Goal: Information Seeking & Learning: Find specific fact

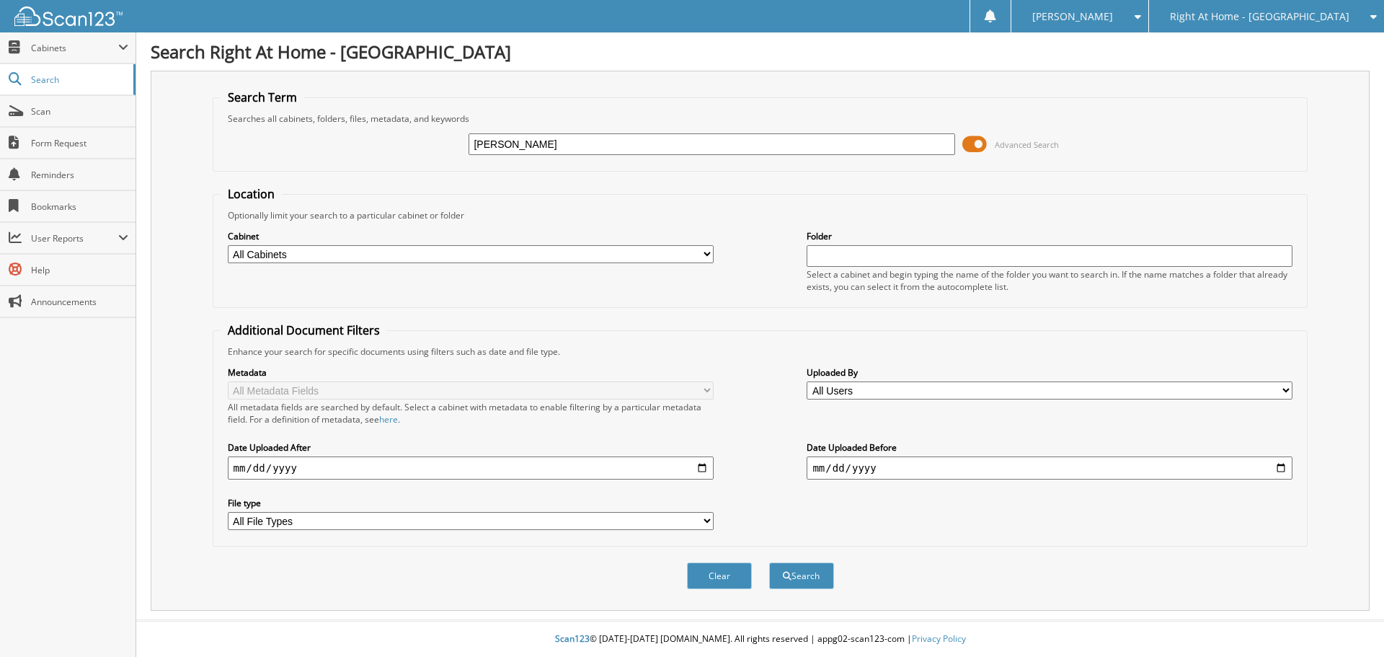
type input "[PERSON_NAME]"
click at [769, 562] on button "Search" at bounding box center [801, 575] width 65 height 27
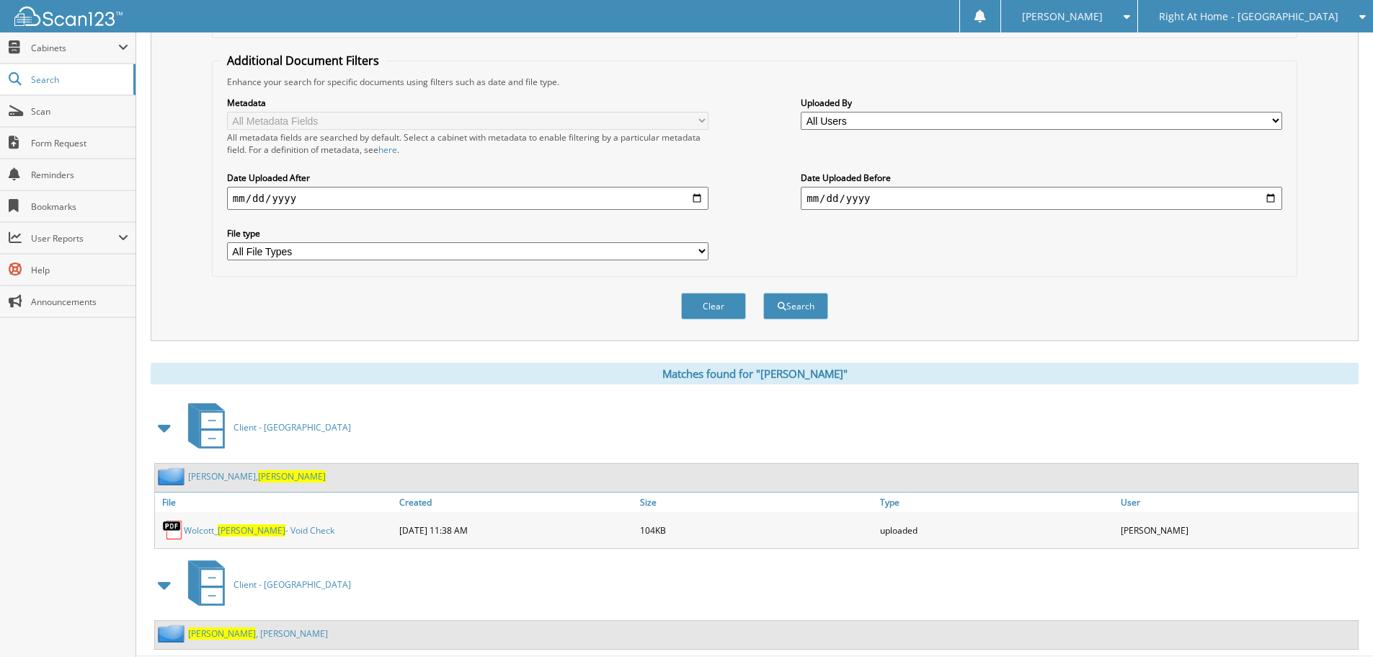
scroll to position [306, 0]
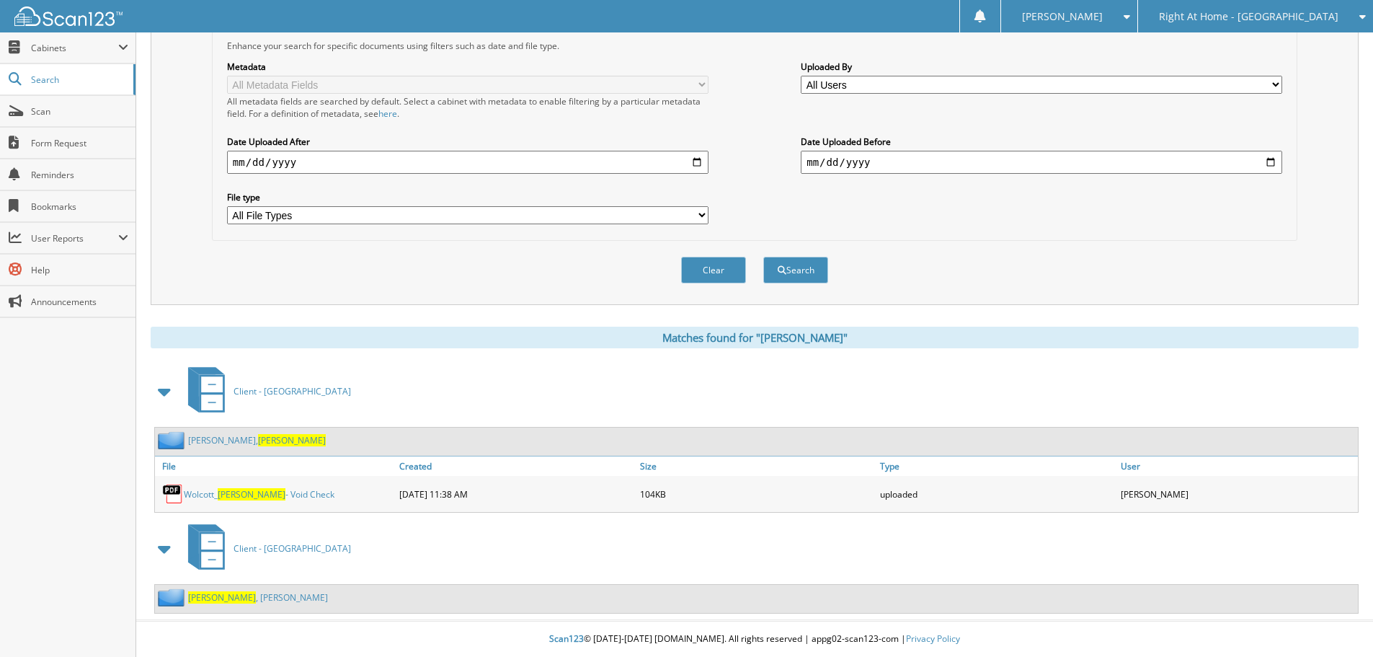
click at [218, 597] on link "Craig , William" at bounding box center [258, 597] width 140 height 12
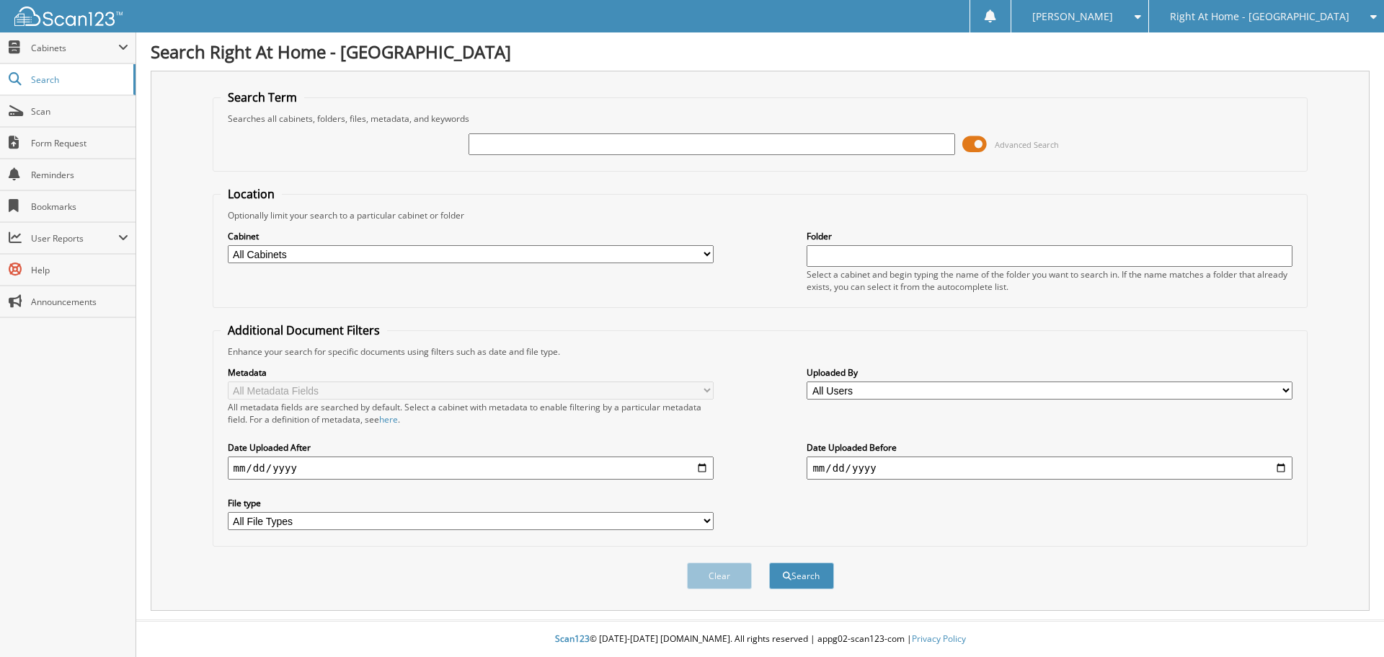
click at [523, 141] on input "text" at bounding box center [712, 144] width 486 height 22
type input "[PERSON_NAME]"
click at [769, 562] on button "Search" at bounding box center [801, 575] width 65 height 27
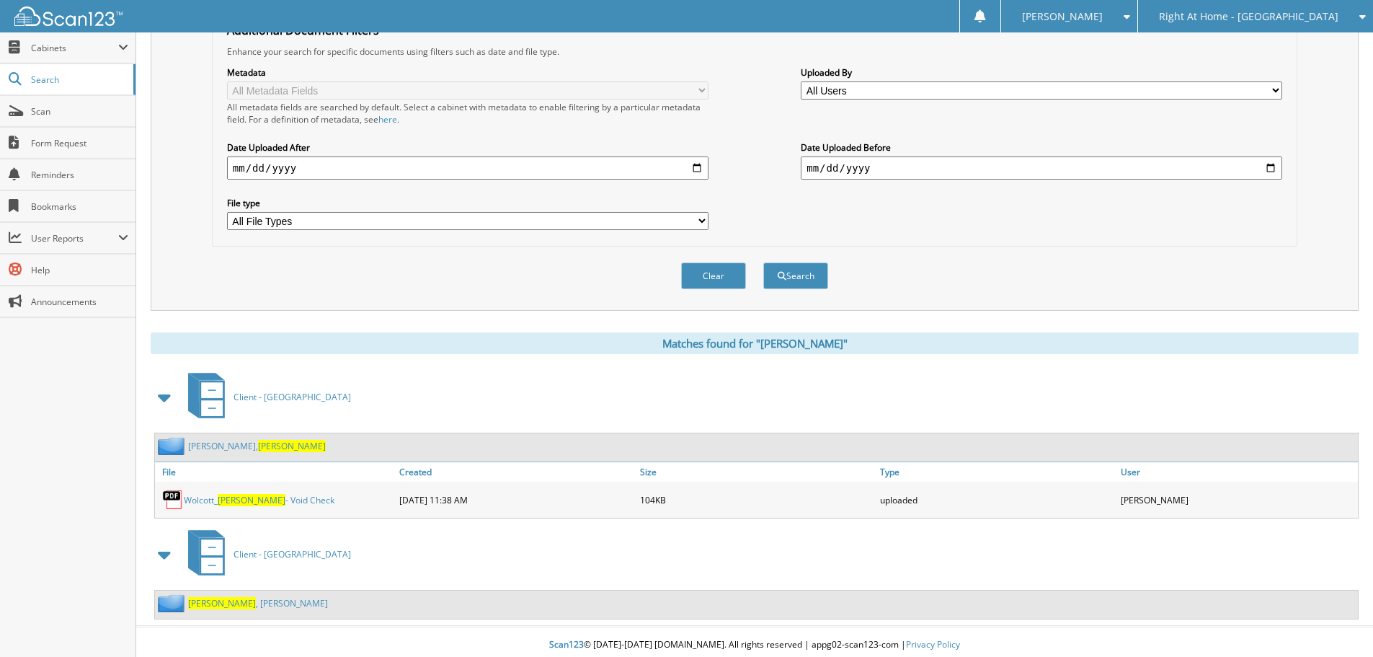
scroll to position [306, 0]
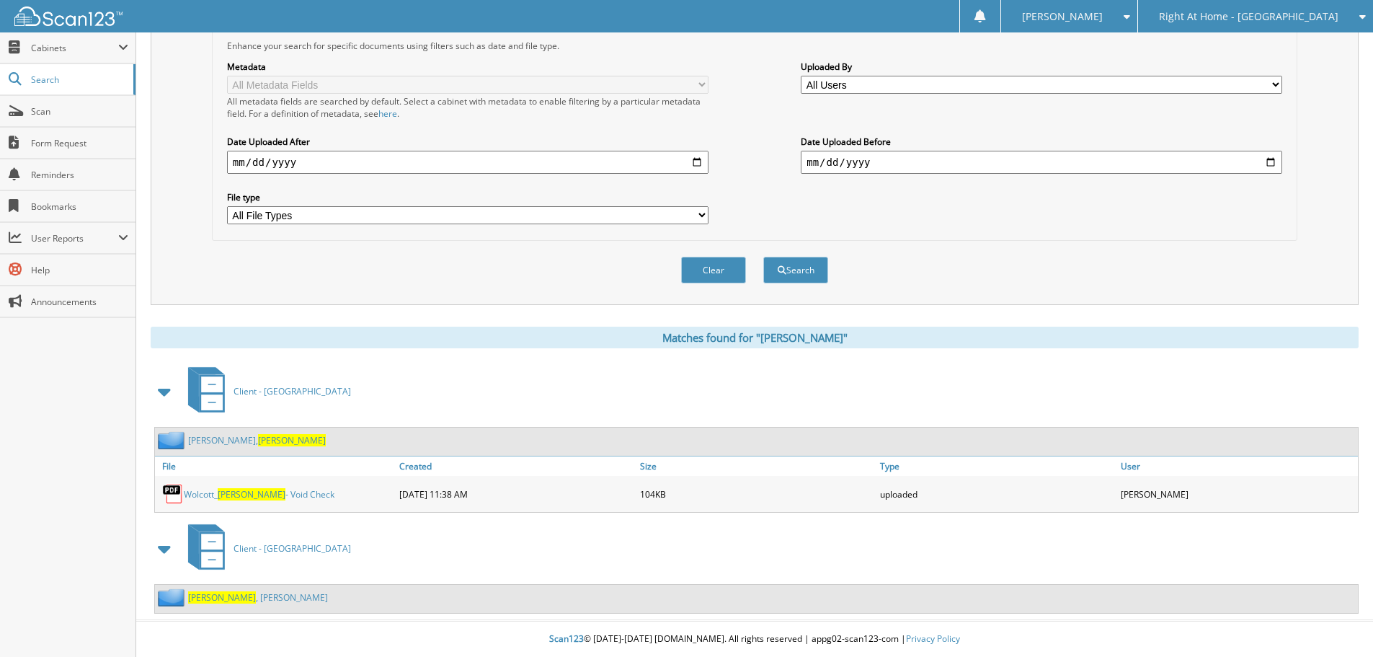
click at [231, 600] on link "Craig , William" at bounding box center [258, 597] width 140 height 12
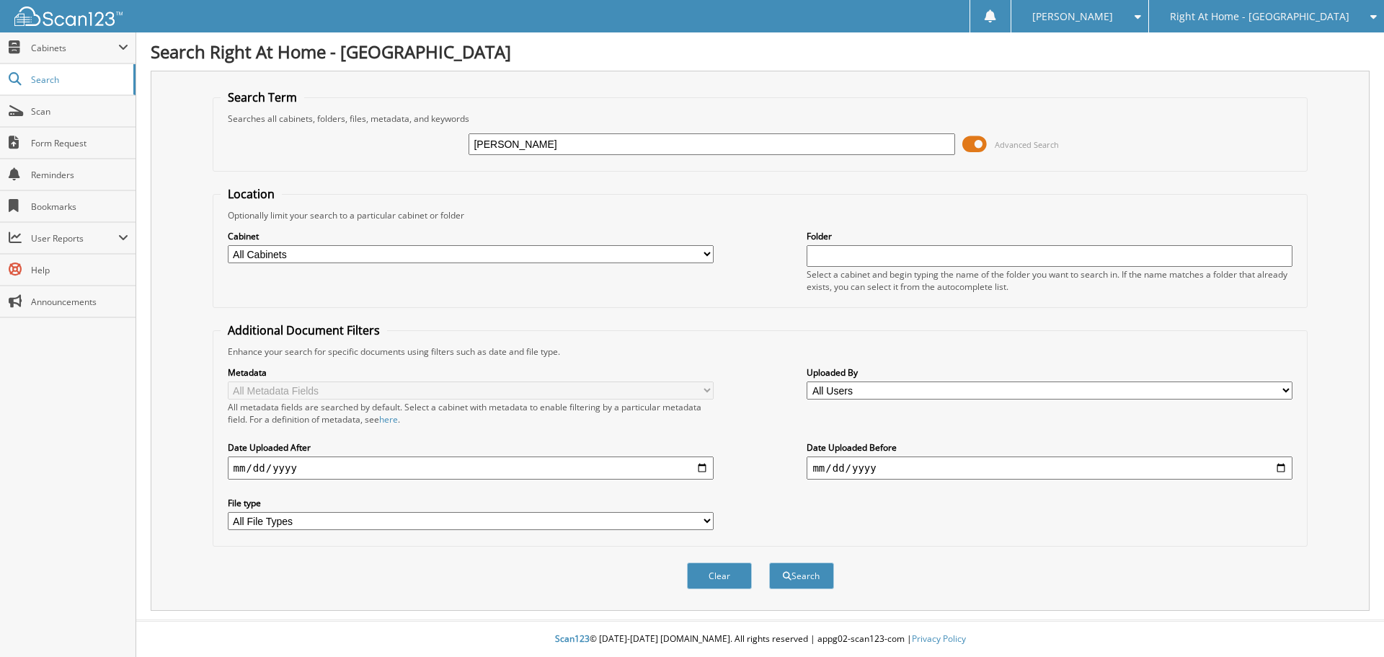
type input "katie parker"
click at [769, 562] on button "Search" at bounding box center [801, 575] width 65 height 27
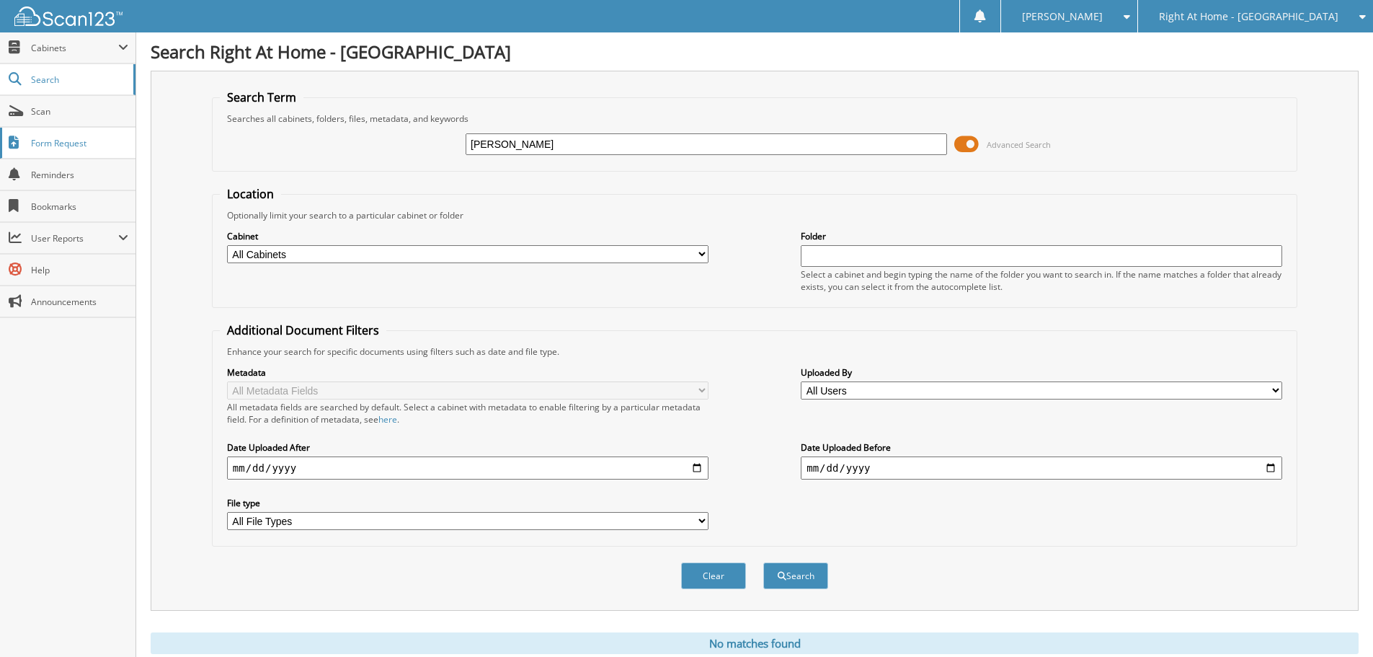
drag, startPoint x: 585, startPoint y: 138, endPoint x: 43, endPoint y: 149, distance: 542.3
click at [44, 149] on body "Deanna Y. Settings Logout Right At Home - Huntsville Right At Home - Nashville …" at bounding box center [686, 352] width 1373 height 704
type input "schirg"
click at [763, 562] on button "Search" at bounding box center [795, 575] width 65 height 27
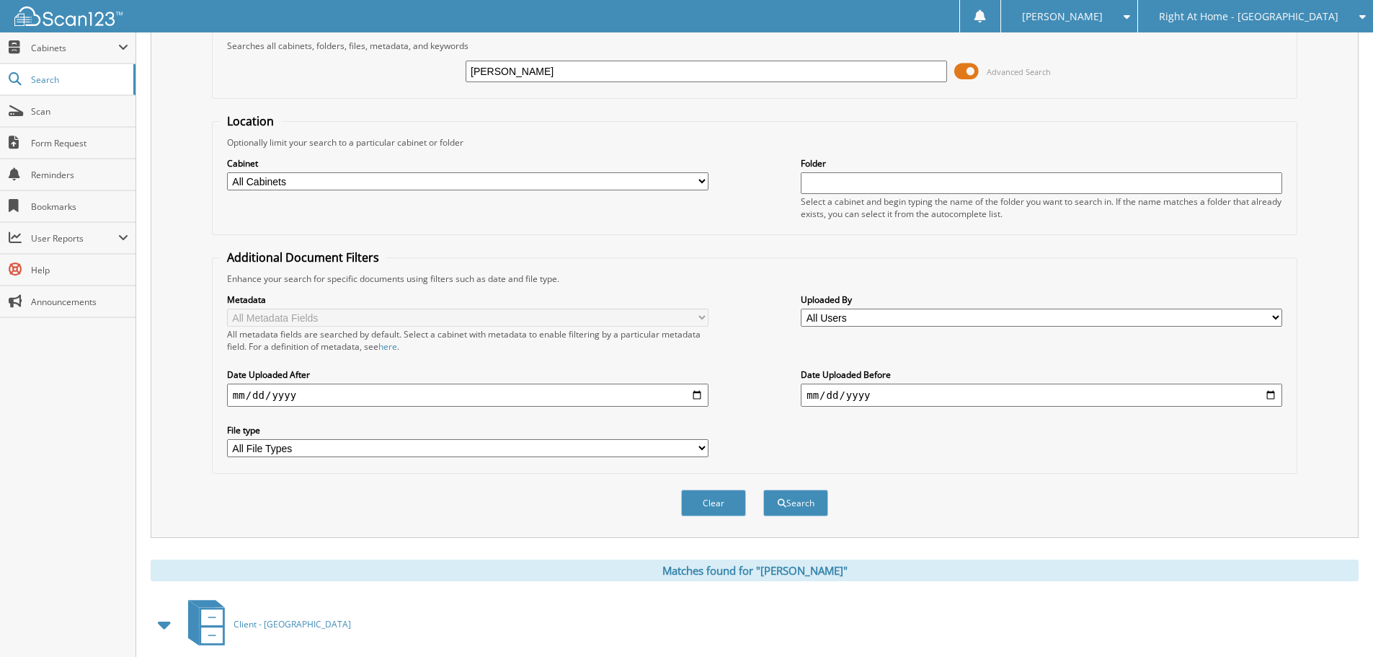
scroll to position [149, 0]
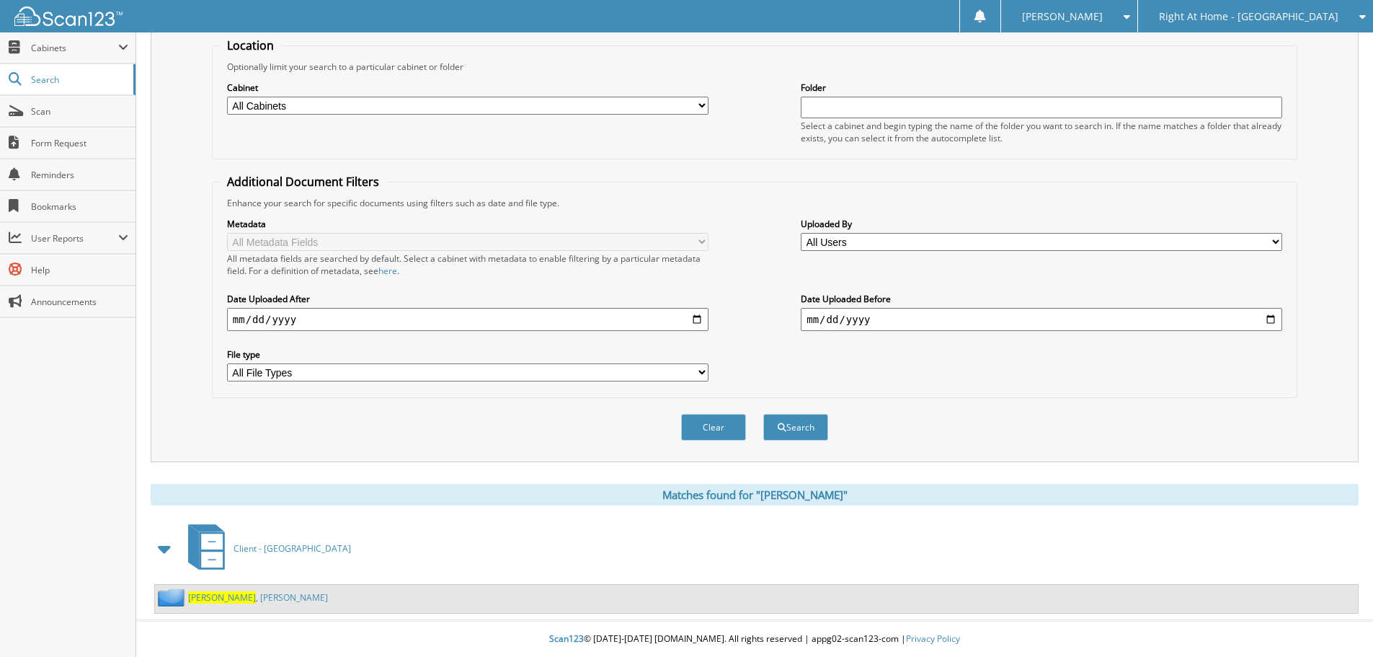
click at [218, 598] on link "Schirg , Robert" at bounding box center [258, 597] width 140 height 12
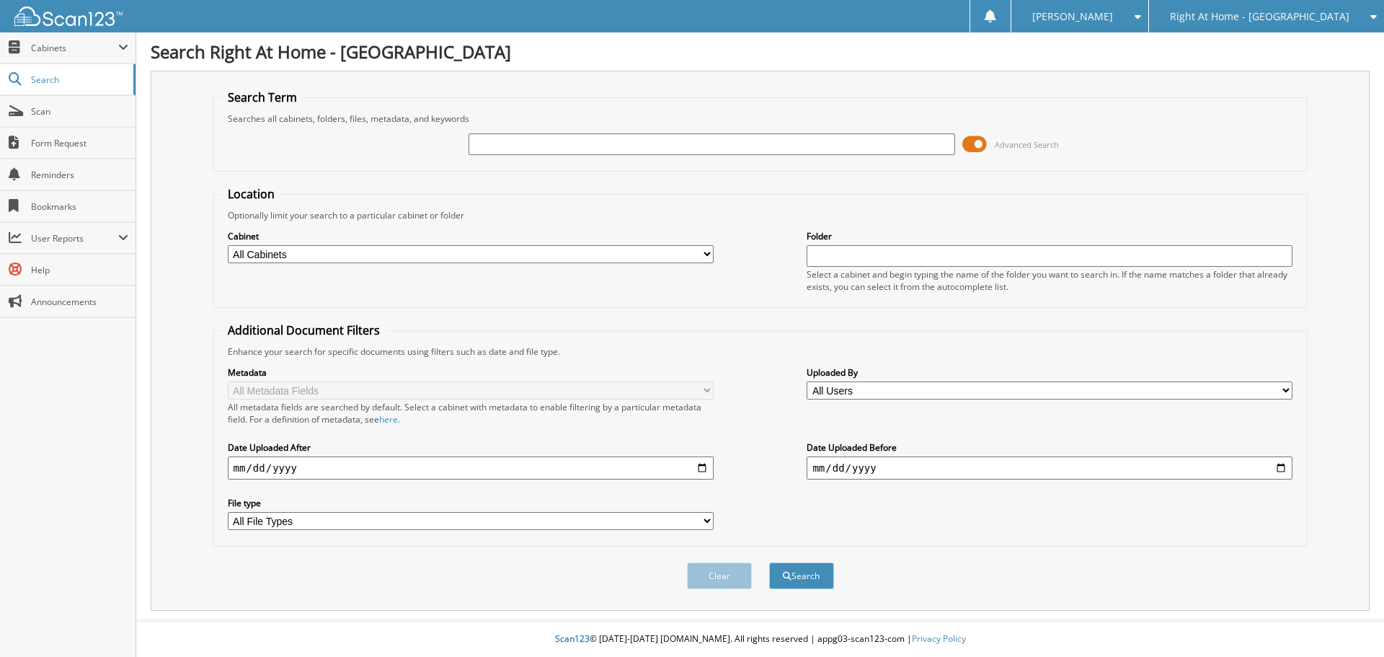
click at [621, 149] on input "text" at bounding box center [712, 144] width 486 height 22
type input "[PERSON_NAME]"
click at [769, 562] on button "Search" at bounding box center [801, 575] width 65 height 27
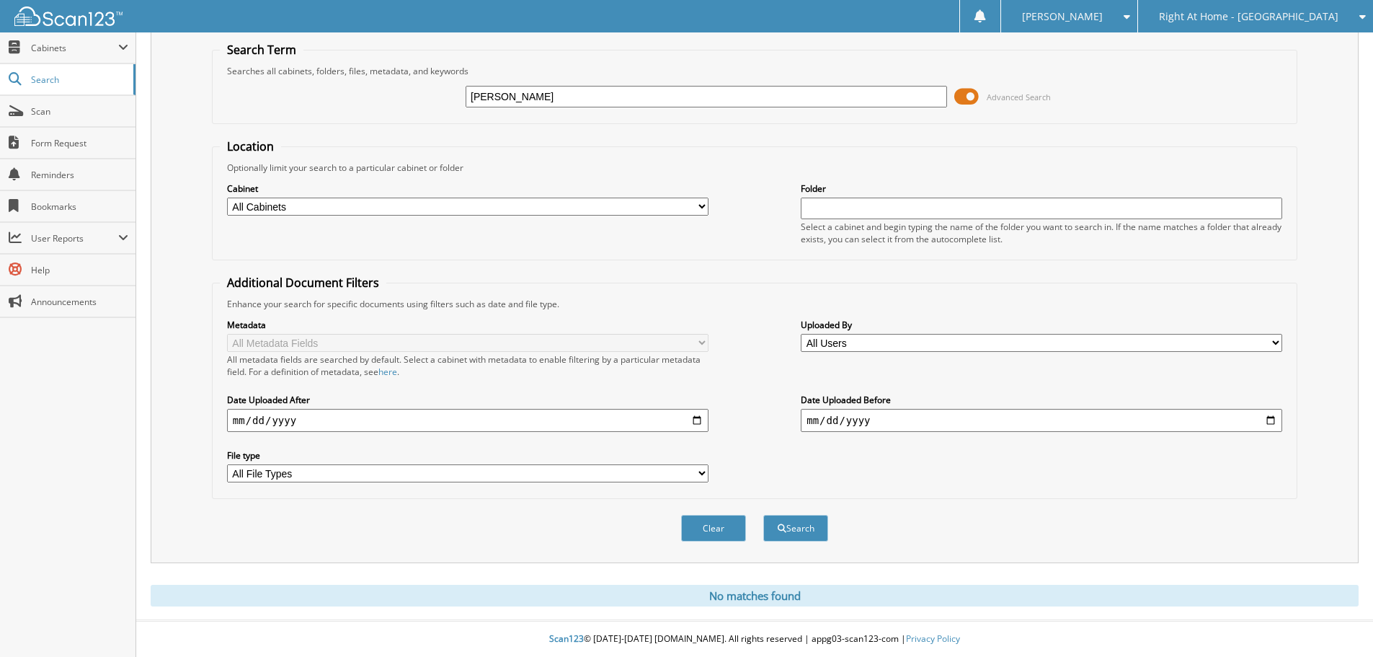
scroll to position [48, 0]
drag, startPoint x: 531, startPoint y: 89, endPoint x: 317, endPoint y: 85, distance: 213.4
click at [319, 86] on div "[PERSON_NAME] Advanced Search" at bounding box center [755, 96] width 1070 height 39
type input "[PERSON_NAME]"
click at [763, 515] on button "Search" at bounding box center [795, 528] width 65 height 27
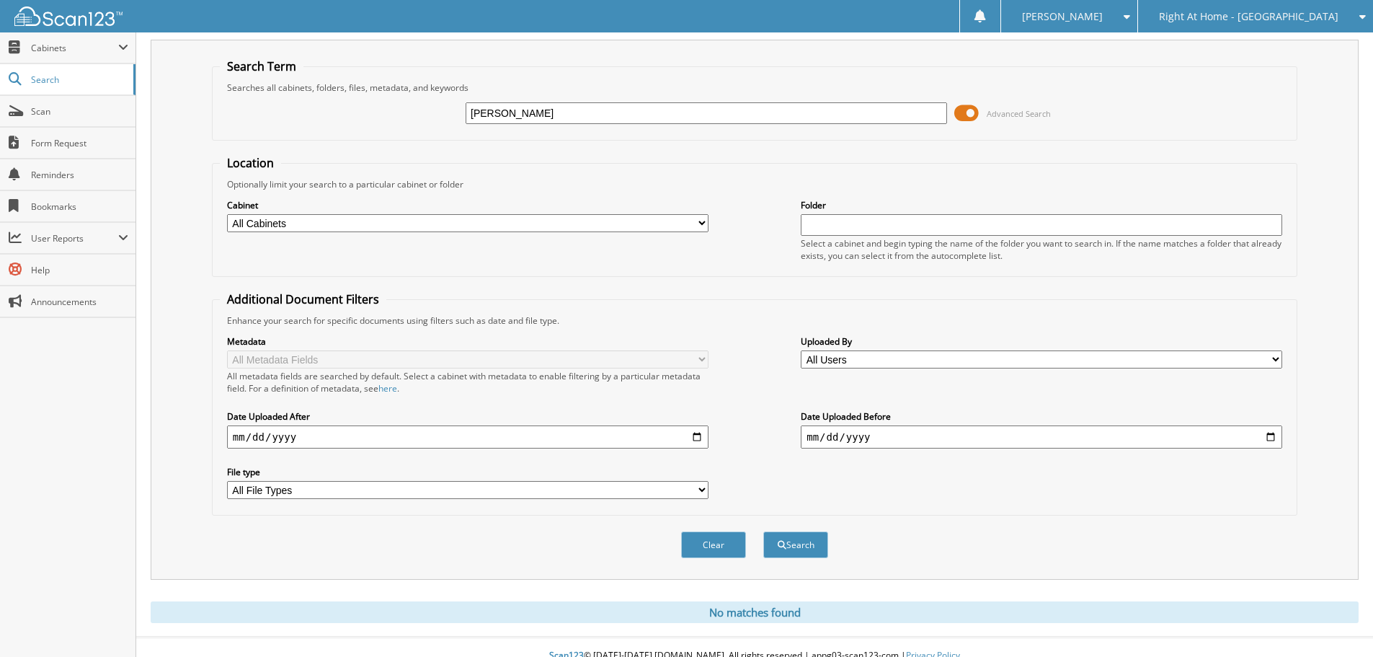
scroll to position [48, 0]
